Goal: Transaction & Acquisition: Purchase product/service

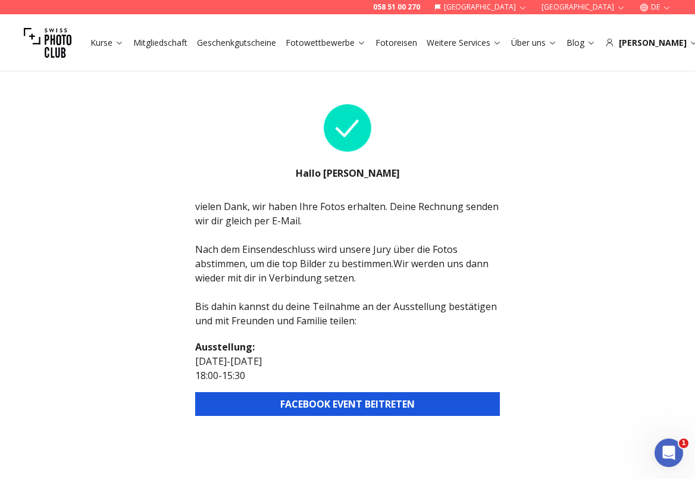
scroll to position [10, 0]
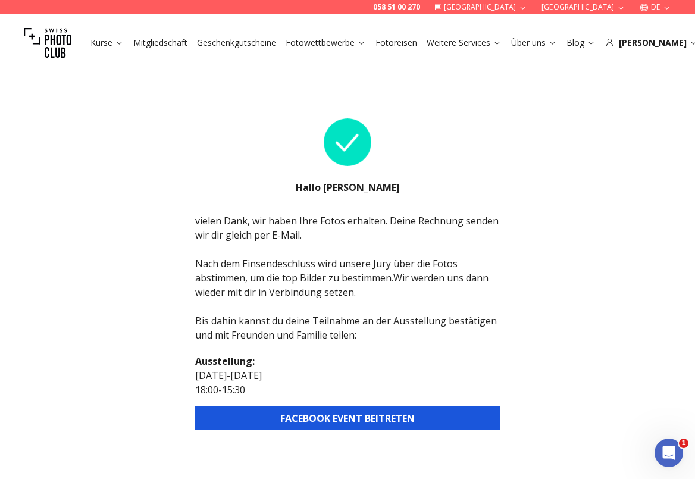
click at [337, 418] on button "FACEBOOK EVENT BEITRETEN" at bounding box center [347, 419] width 305 height 24
click at [374, 423] on button "FACEBOOK EVENT BEITRETEN" at bounding box center [347, 419] width 305 height 24
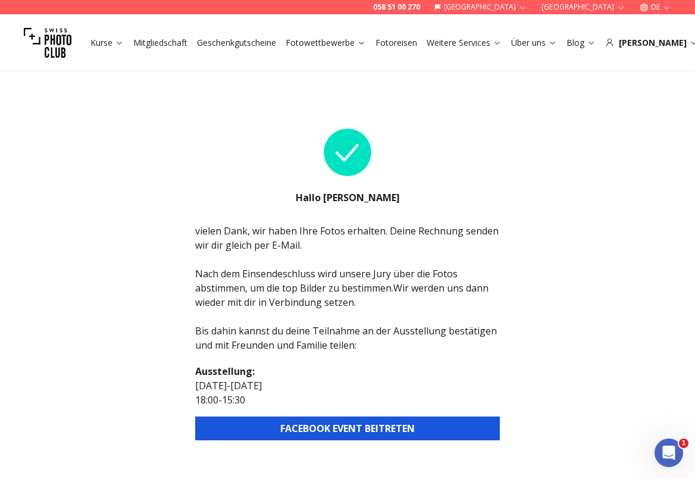
scroll to position [0, 0]
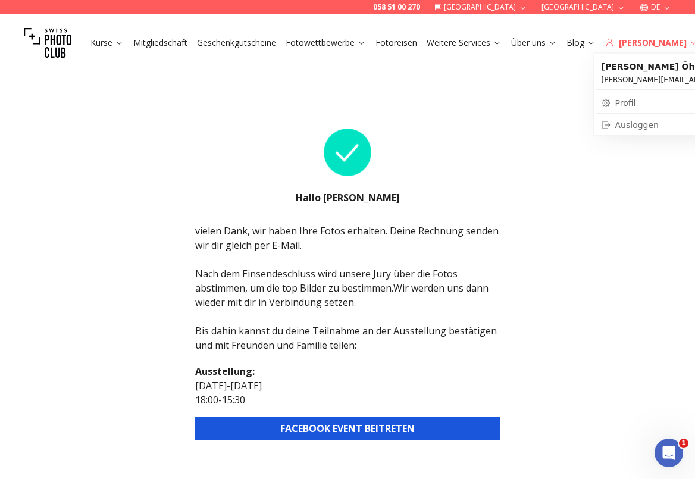
click at [661, 42] on div "[PERSON_NAME]" at bounding box center [651, 43] width 93 height 12
click at [628, 102] on link "Profil" at bounding box center [694, 103] width 195 height 17
select select
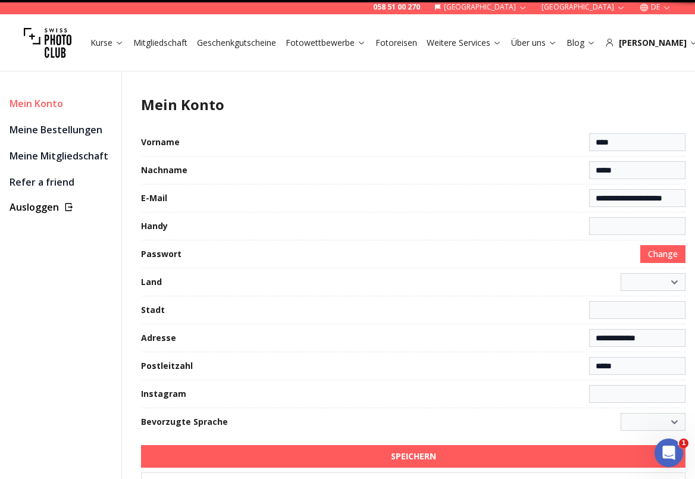
type input "**********"
select select "**********"
type input "**********"
select select "******"
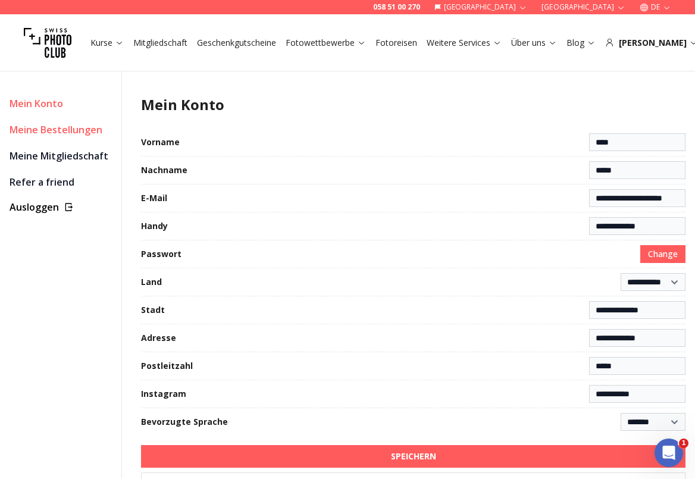
click at [46, 132] on link "Meine Bestellungen" at bounding box center [61, 129] width 102 height 17
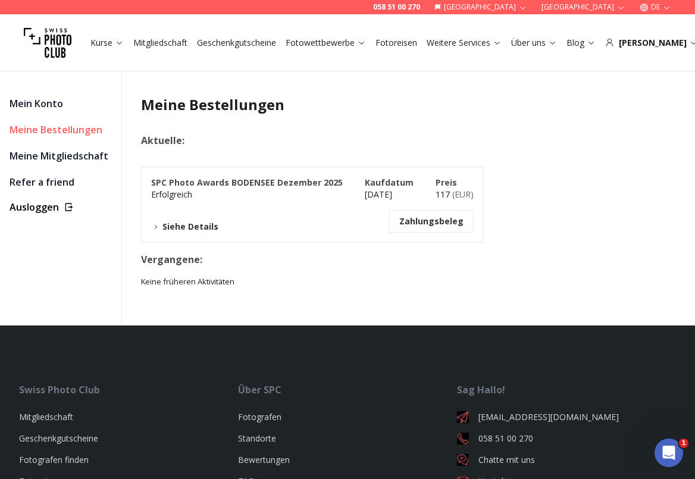
click at [158, 227] on icon at bounding box center [155, 227] width 9 height 9
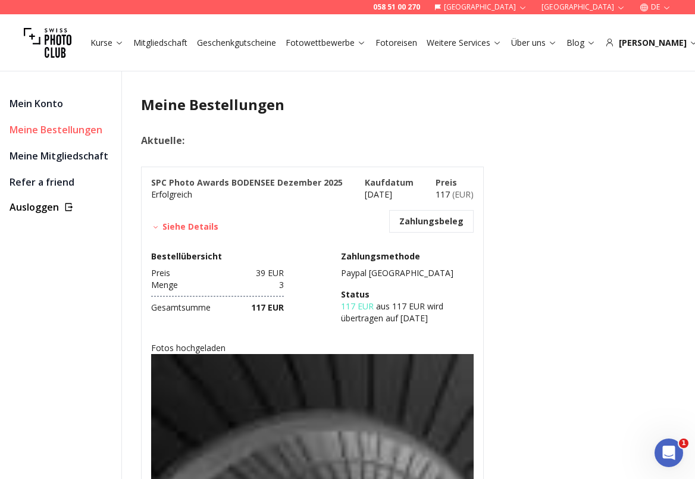
click at [160, 227] on icon at bounding box center [155, 227] width 9 height 9
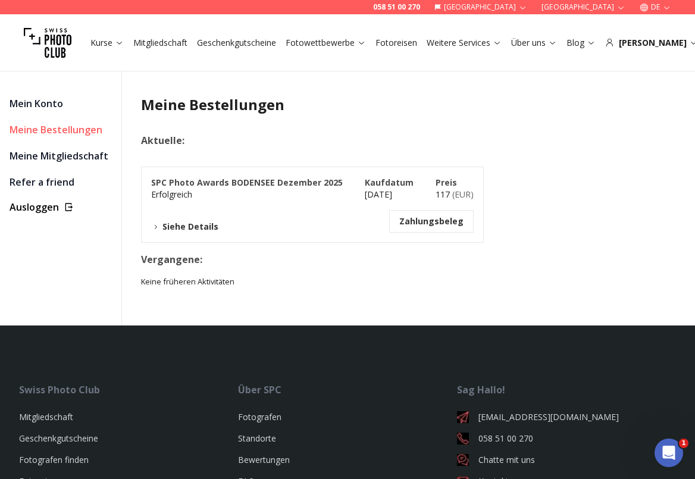
click at [160, 227] on icon at bounding box center [155, 227] width 9 height 9
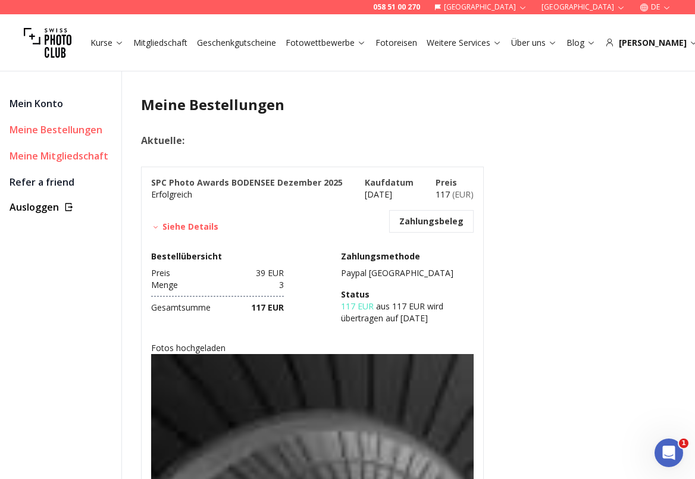
click at [41, 158] on link "Meine Mitgliedschaft" at bounding box center [61, 156] width 102 height 17
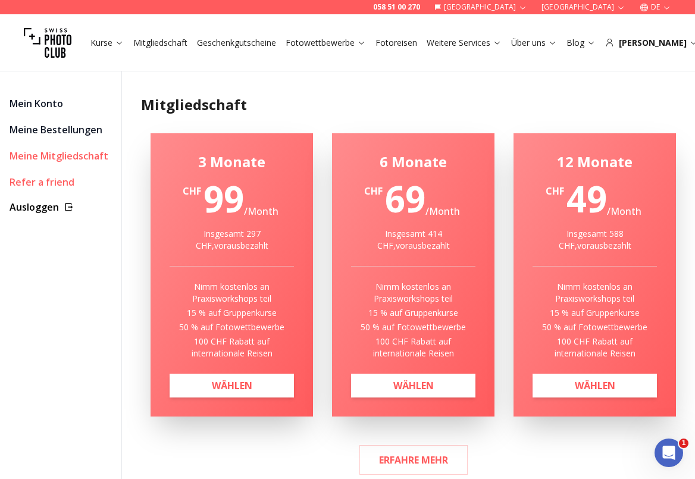
click at [24, 183] on link "Refer a friend" at bounding box center [61, 182] width 102 height 17
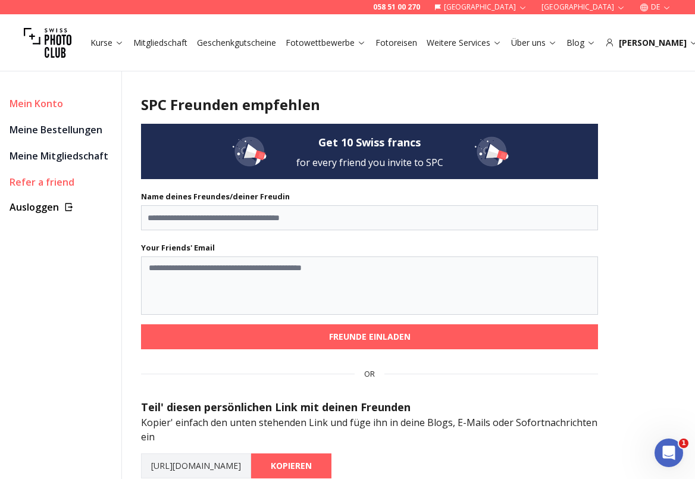
click at [30, 105] on link "Mein Konto" at bounding box center [61, 103] width 102 height 17
select select
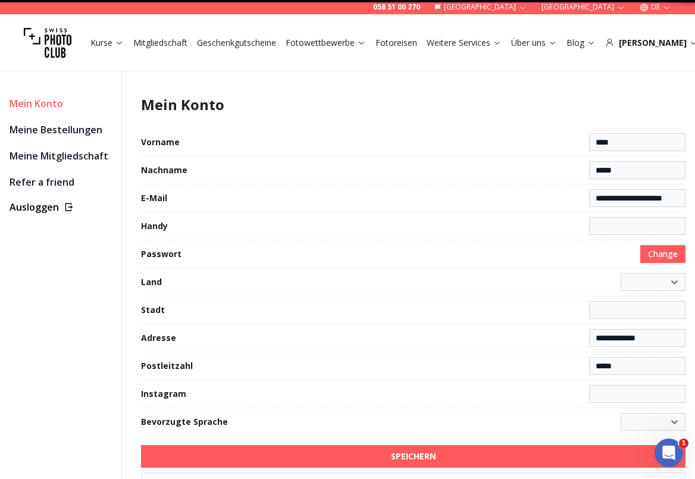
type input "**********"
select select "**********"
type input "**********"
select select "******"
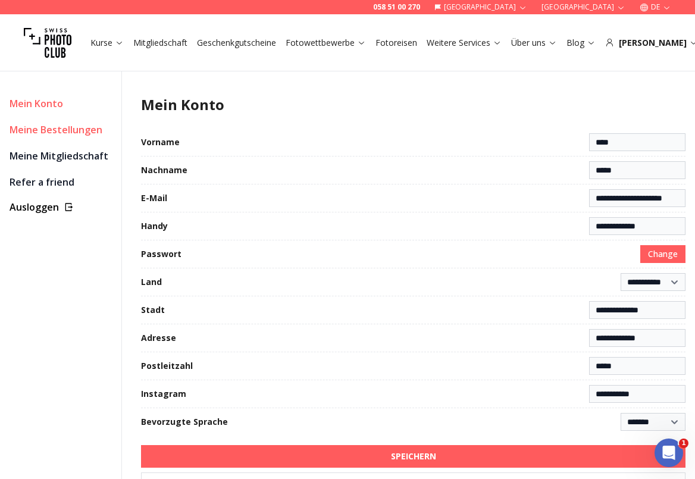
click at [33, 129] on link "Meine Bestellungen" at bounding box center [61, 129] width 102 height 17
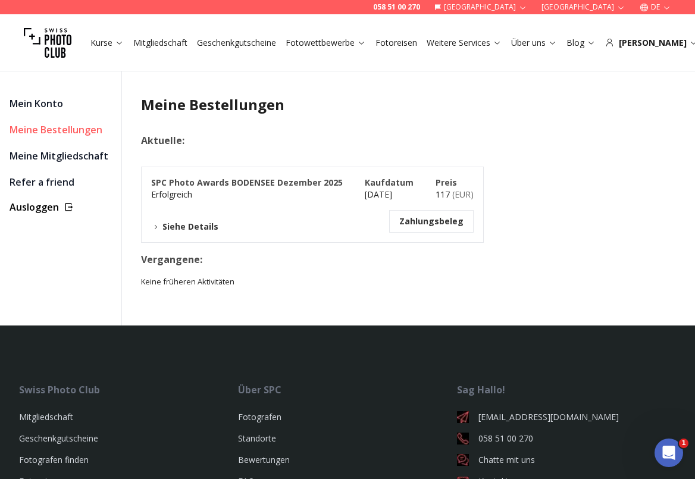
click at [450, 224] on button "Zahlungsbeleg" at bounding box center [431, 222] width 64 height 12
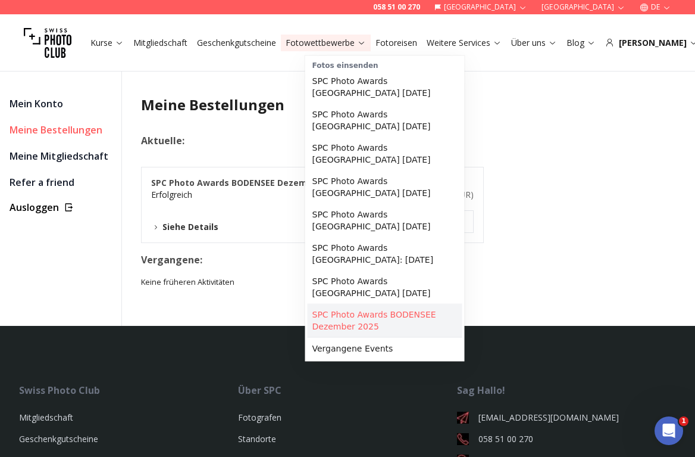
click at [374, 326] on link "SPC Photo Awards BODENSEE Dezember 2025" at bounding box center [385, 320] width 155 height 33
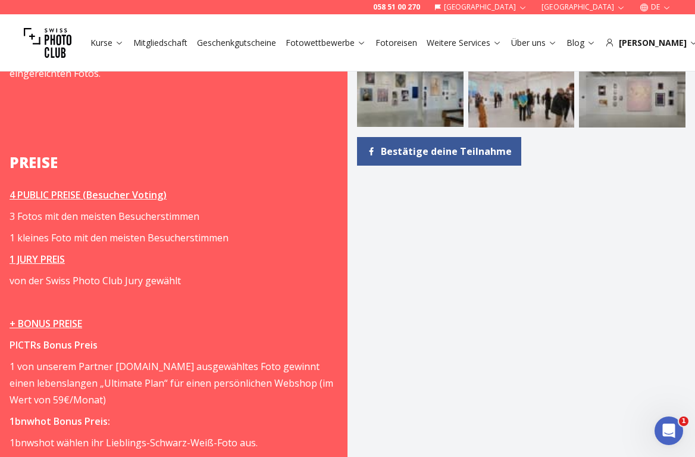
scroll to position [1628, 0]
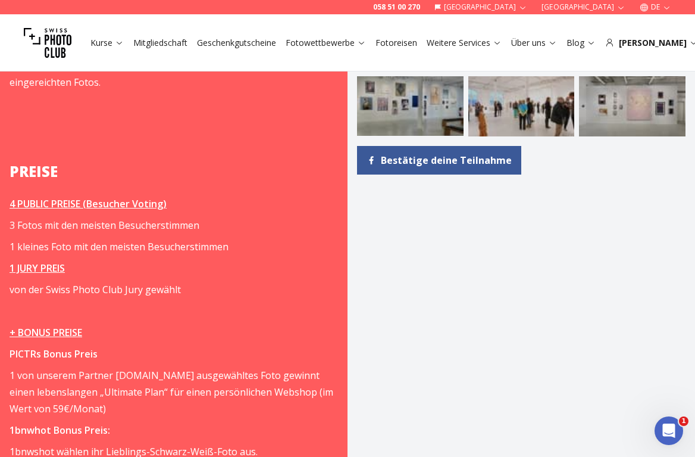
click at [29, 161] on strong "PREISE" at bounding box center [34, 171] width 48 height 20
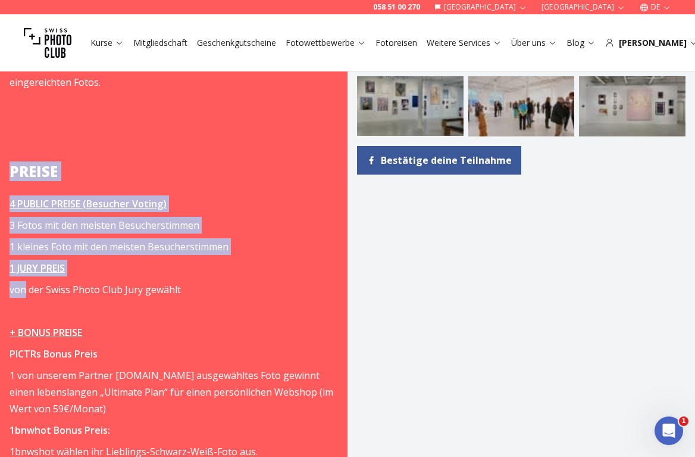
drag, startPoint x: 29, startPoint y: 123, endPoint x: 55, endPoint y: 230, distance: 110.5
click at [55, 230] on span "Dieser Moment, wenn dein Werk in der Galerie hängt und von hunderten Leuten ges…" at bounding box center [174, 95] width 329 height 1519
click at [33, 161] on strong "PREISE" at bounding box center [34, 171] width 48 height 20
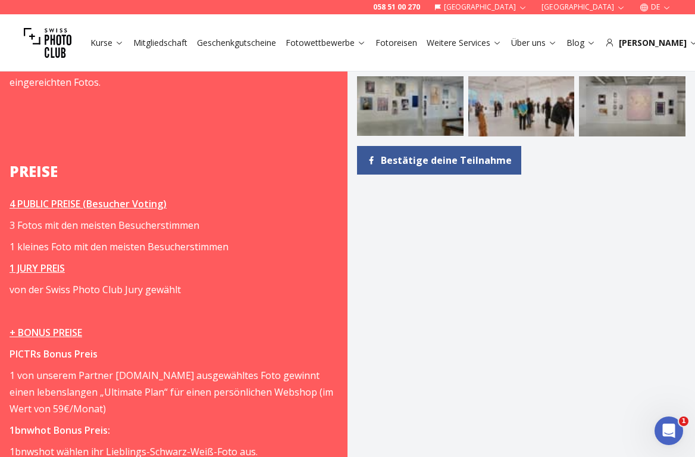
click at [33, 161] on strong "PREISE" at bounding box center [34, 171] width 48 height 20
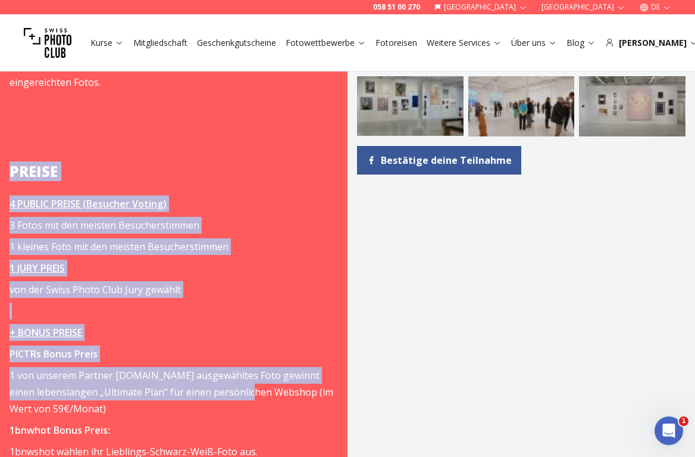
drag, startPoint x: 33, startPoint y: 118, endPoint x: 183, endPoint y: 347, distance: 273.0
click at [183, 347] on span "Dieser Moment, wenn dein Werk in der Galerie hängt und von hunderten Leuten ges…" at bounding box center [174, 95] width 329 height 1519
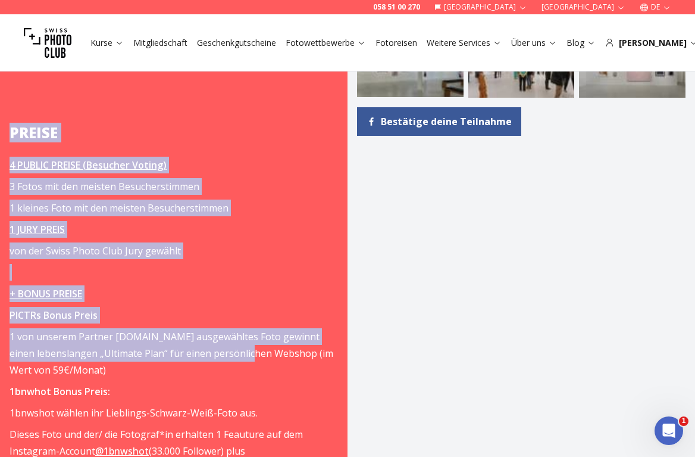
scroll to position [1672, 0]
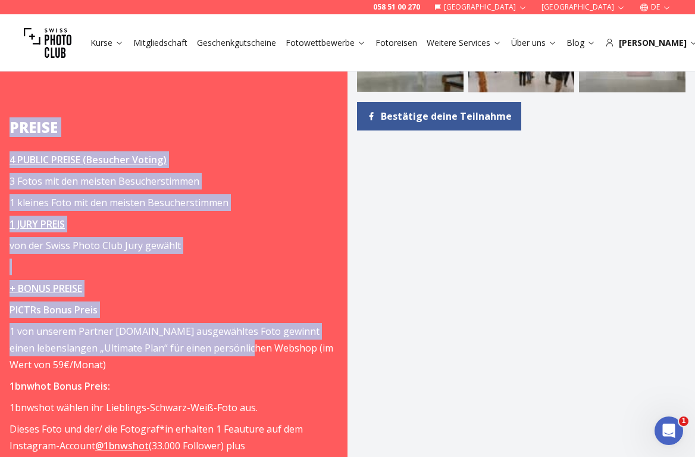
click at [36, 117] on strong "PREISE" at bounding box center [34, 127] width 48 height 20
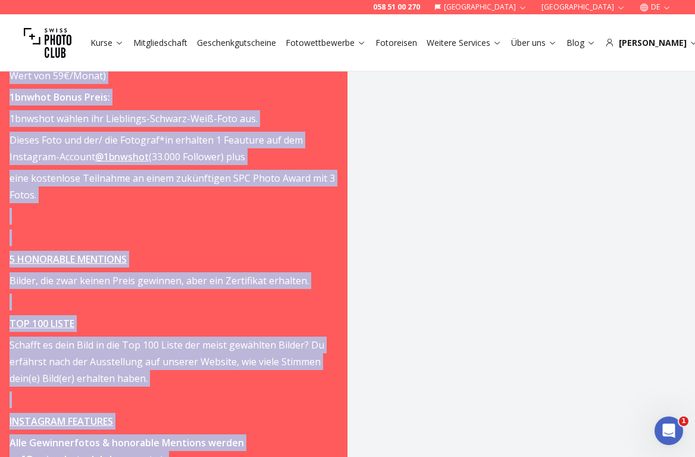
scroll to position [2002, 0]
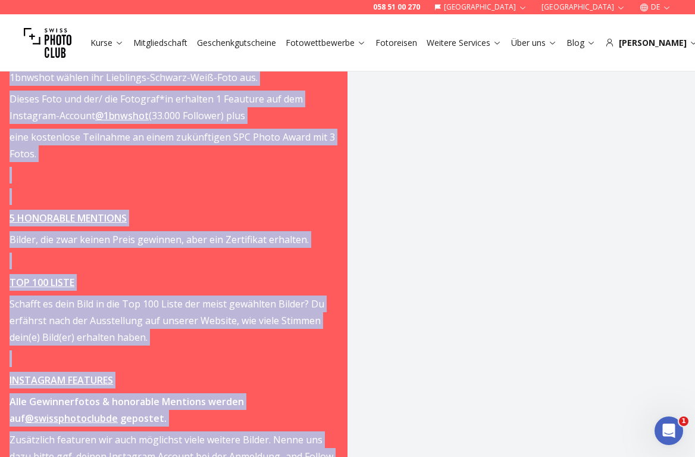
drag, startPoint x: 10, startPoint y: 76, endPoint x: 245, endPoint y: 436, distance: 429.4
copy span "LOREMI 5 DOLORS AMETCO (Adipisci Elitse) 1 Doeiu tem inc utlabor Etdoloremagnaa…"
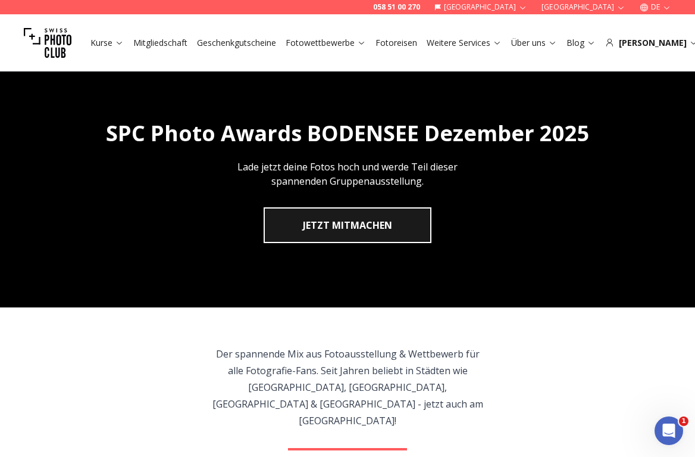
scroll to position [0, 0]
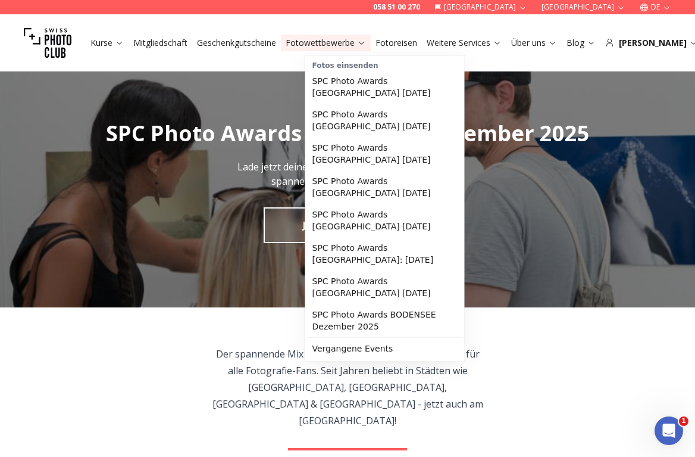
click at [364, 42] on link "Fotowettbewerbe" at bounding box center [326, 43] width 80 height 12
